Goal: Task Accomplishment & Management: Manage account settings

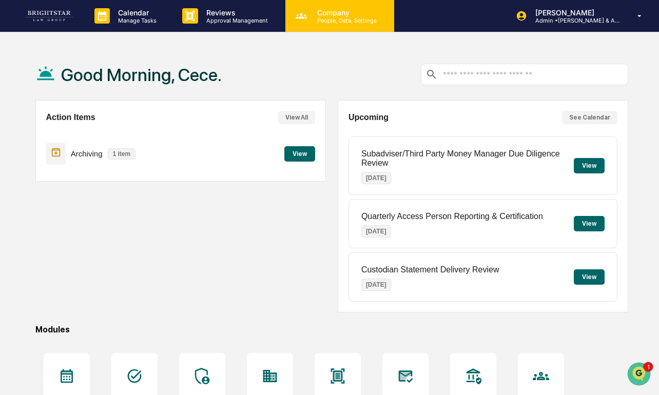
click at [308, 25] on div "Company People, Data, Settings" at bounding box center [339, 16] width 109 height 32
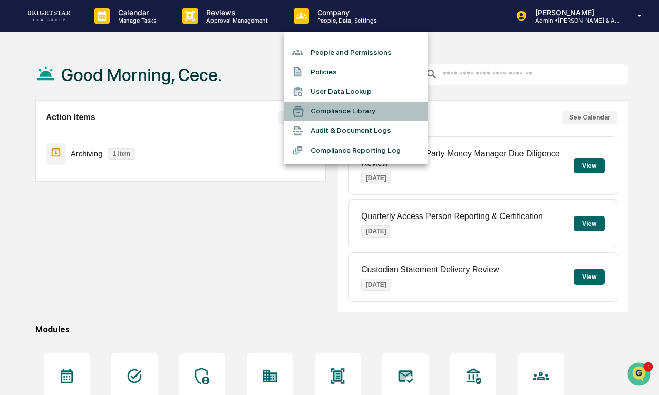
click at [341, 111] on li "Compliance Library" at bounding box center [356, 111] width 144 height 19
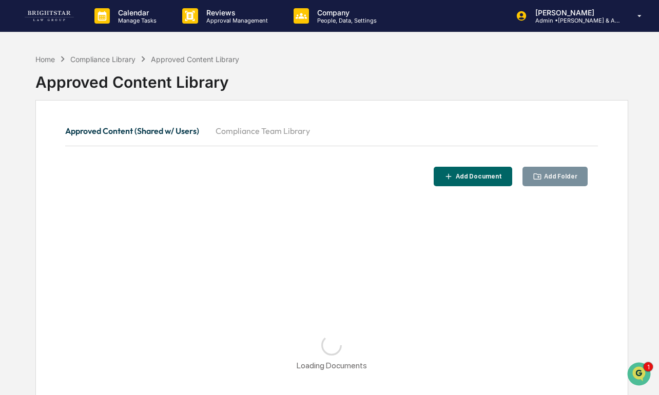
click at [252, 130] on button "Compliance Team Library" at bounding box center [262, 131] width 111 height 25
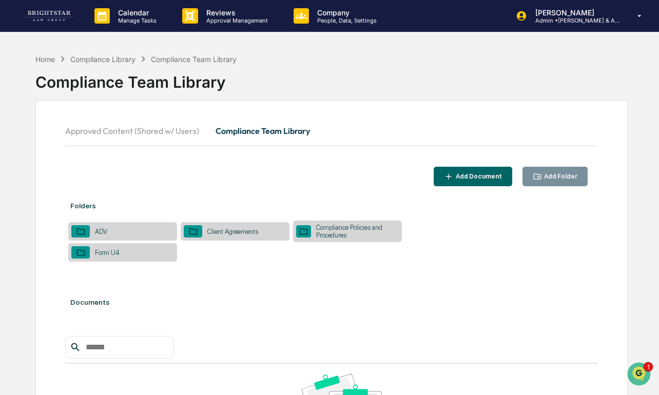
click at [545, 167] on button "Add Folder" at bounding box center [555, 177] width 66 height 20
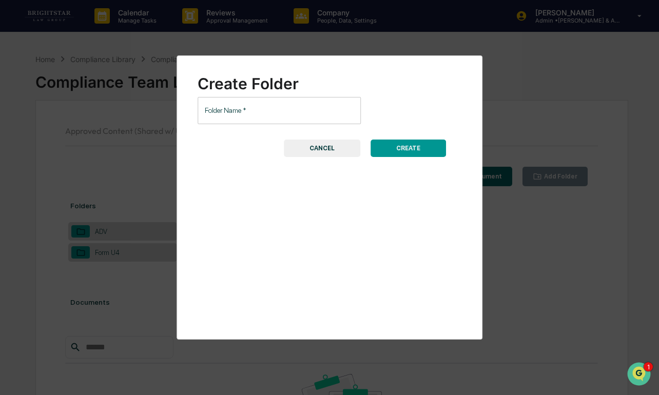
click at [285, 108] on input "Folder Name   *" at bounding box center [279, 110] width 163 height 27
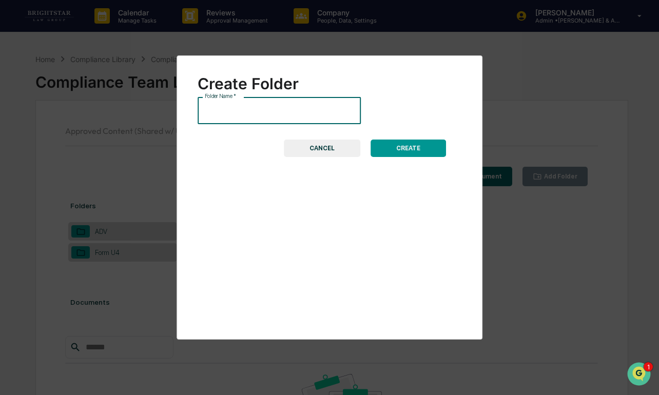
paste input "**********"
type input "**********"
click at [392, 150] on button "CREATE" at bounding box center [407, 148] width 75 height 17
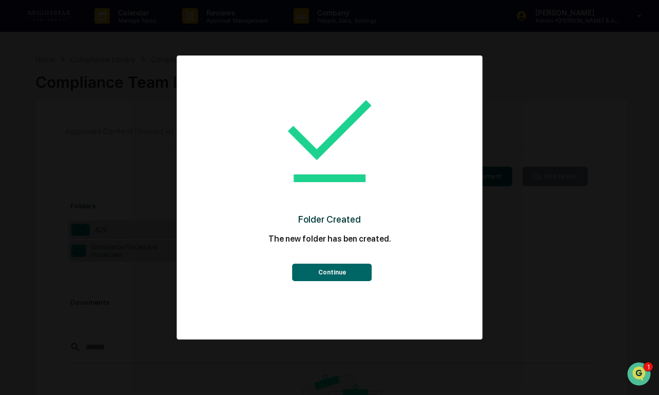
click at [359, 273] on button "Continue" at bounding box center [332, 272] width 80 height 17
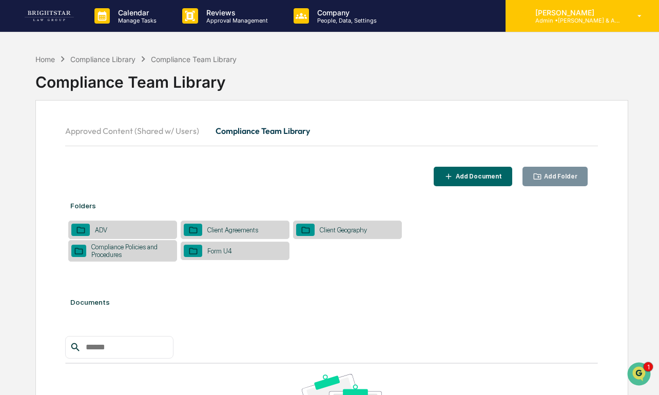
click at [543, 17] on p "Admin • [PERSON_NAME] & Associates" at bounding box center [574, 20] width 95 height 7
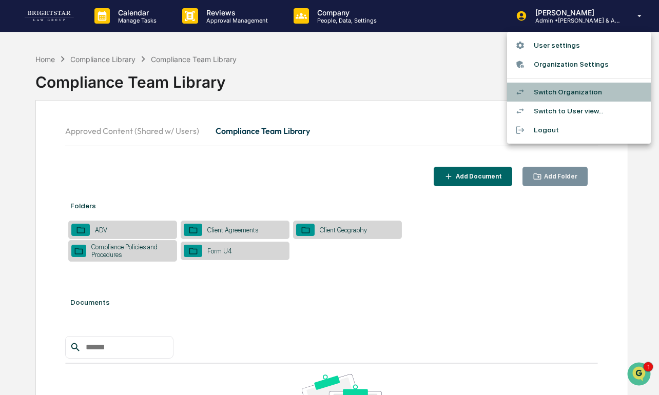
click at [533, 86] on li "Switch Organization" at bounding box center [579, 92] width 144 height 19
